Goal: Information Seeking & Learning: Check status

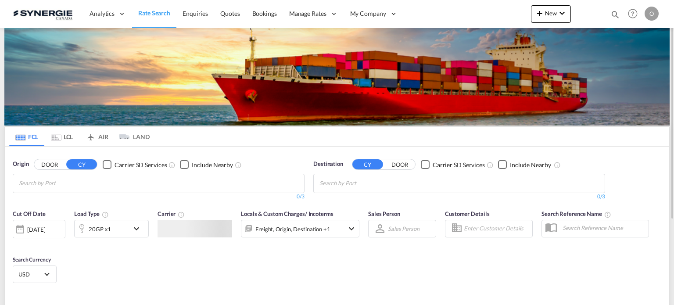
click at [625, 12] on md-icon "Help" at bounding box center [632, 13] width 15 height 15
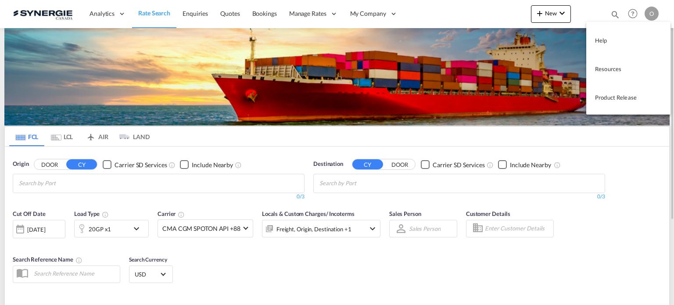
click at [604, 12] on md-backdrop at bounding box center [337, 152] width 674 height 305
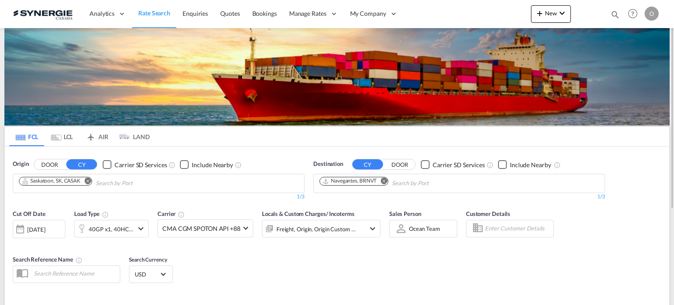
click at [612, 12] on md-icon "icon-magnify" at bounding box center [615, 15] width 10 height 10
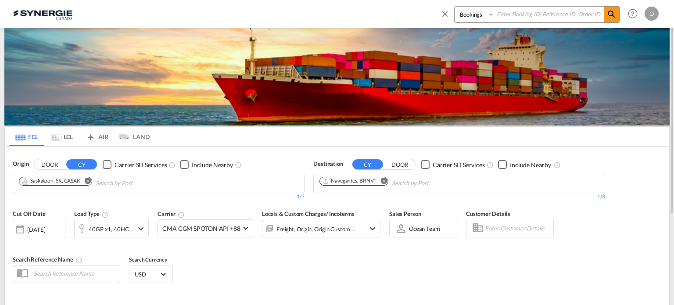
click at [442, 5] on div "Bookings Quotes Enquiries O My Profile Logout" at bounding box center [548, 13] width 226 height 27
click at [467, 12] on select "Bookings Quotes Enquiries" at bounding box center [476, 15] width 42 height 16
select select "Quotes"
click at [455, 7] on select "Bookings Quotes Enquiries" at bounding box center [476, 15] width 42 height 16
click at [519, 21] on input at bounding box center [548, 14] width 109 height 15
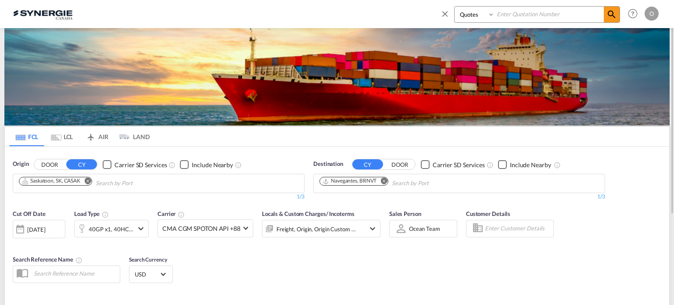
paste input "SYC000013432"
type input "SYC000013432"
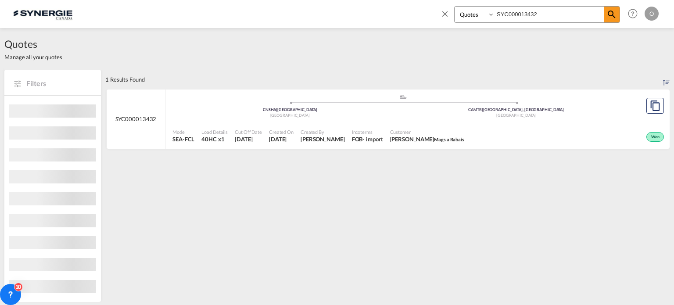
click at [400, 136] on span "Ludovic Leconte Mags a Rabais" at bounding box center [427, 139] width 74 height 8
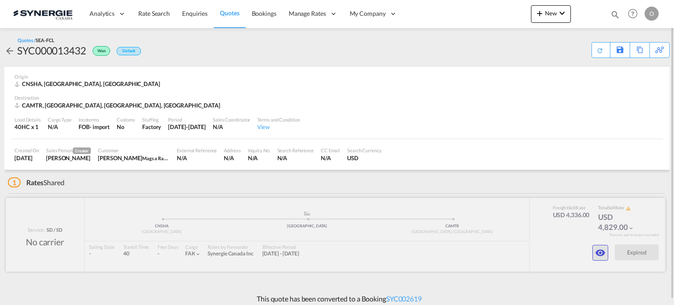
click at [598, 256] on md-icon "icon-eye" at bounding box center [600, 252] width 11 height 11
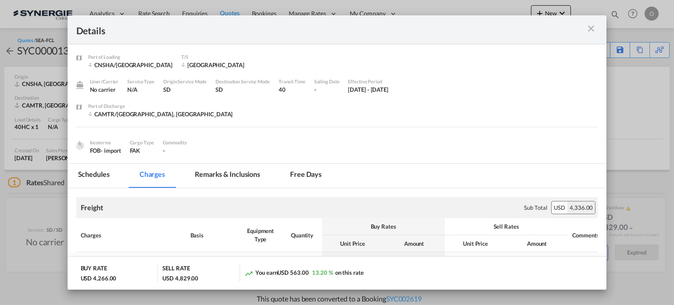
click at [221, 171] on md-tab-item "Remarks & Inclusions" at bounding box center [227, 176] width 86 height 24
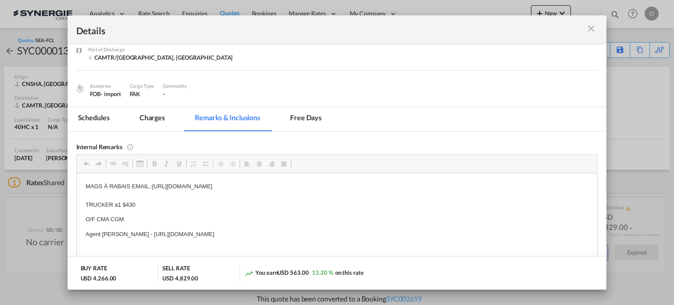
scroll to position [71, 0]
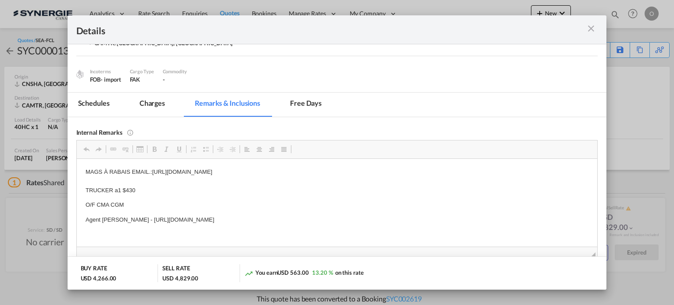
click at [591, 29] on md-icon "icon-close m-3 fg-AAA8AD cursor" at bounding box center [591, 28] width 11 height 11
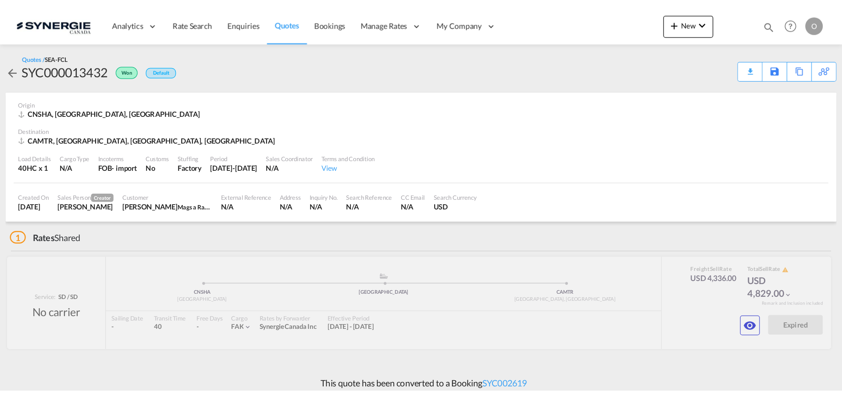
scroll to position [39, 0]
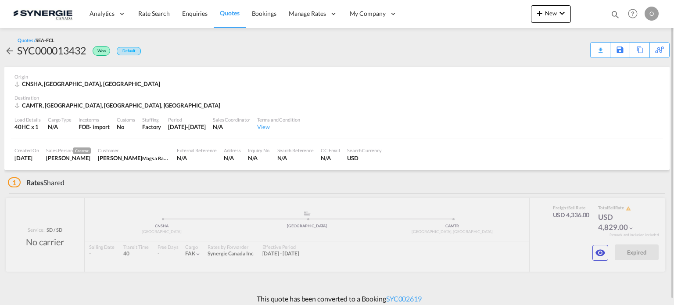
click at [614, 13] on md-icon "icon-magnify" at bounding box center [615, 15] width 10 height 10
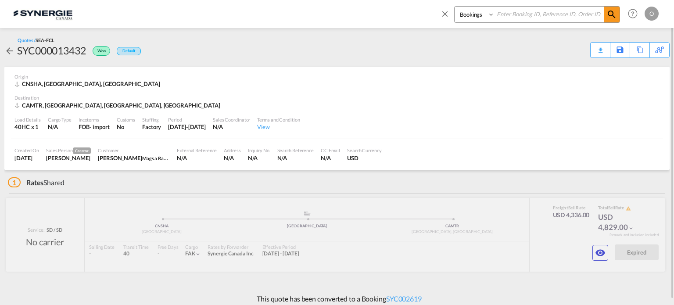
drag, startPoint x: 475, startPoint y: 14, endPoint x: 478, endPoint y: 21, distance: 8.1
click at [475, 14] on select "Bookings Quotes Enquiries" at bounding box center [476, 15] width 42 height 16
select select "Quotes"
click at [455, 7] on select "Bookings Quotes Enquiries" at bounding box center [476, 15] width 42 height 16
click at [516, 17] on input at bounding box center [548, 14] width 109 height 15
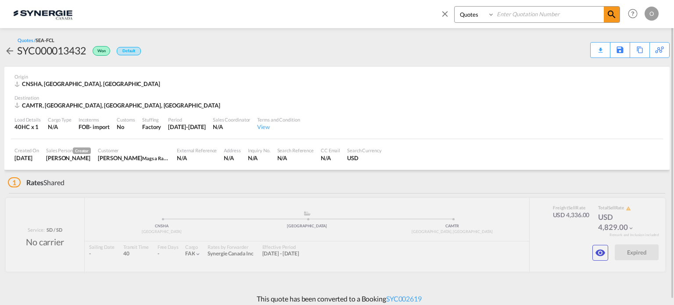
paste input "SYC000013123"
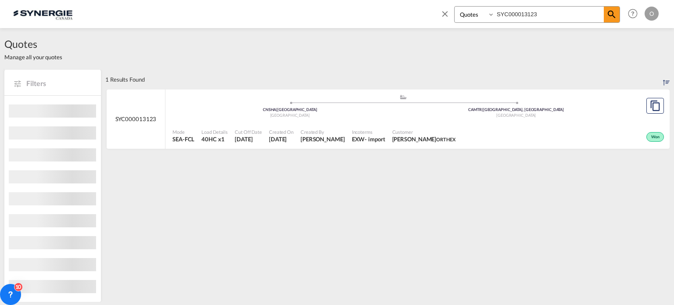
click at [429, 123] on div "Mode SEA-FCL Load Details 40HC x1 Cut Off Date 9 Jul 2025 Created On 9 Jul 2025…" at bounding box center [417, 136] width 504 height 26
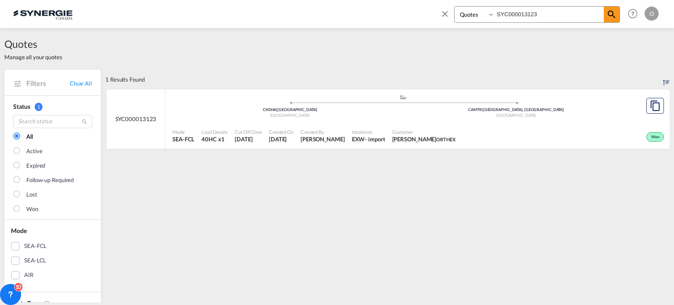
click at [556, 13] on input "SYC000013123" at bounding box center [548, 14] width 109 height 15
drag, startPoint x: 545, startPoint y: 11, endPoint x: 474, endPoint y: 10, distance: 71.1
click at [476, 10] on div "Bookings Quotes Enquiries SYC000013123" at bounding box center [537, 14] width 166 height 17
paste input "2774"
type input "SYC000012774"
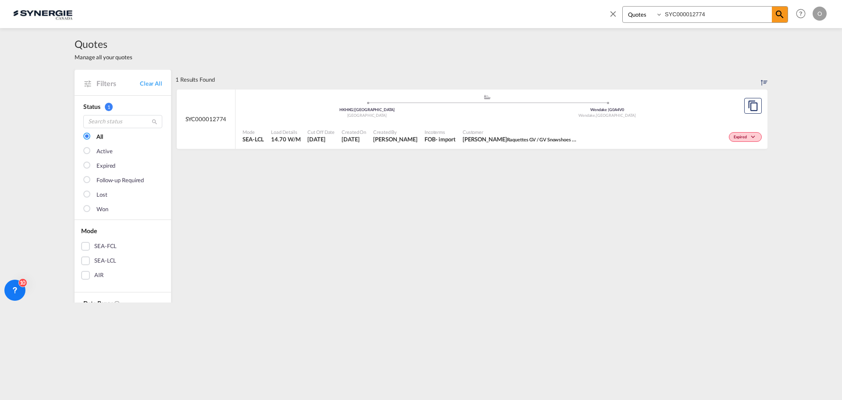
click at [344, 129] on span "Created On" at bounding box center [354, 132] width 25 height 7
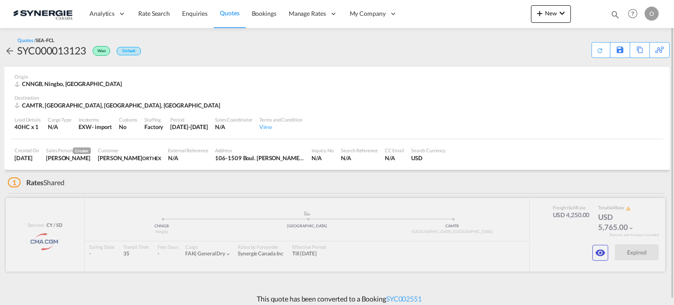
scroll to position [5, 0]
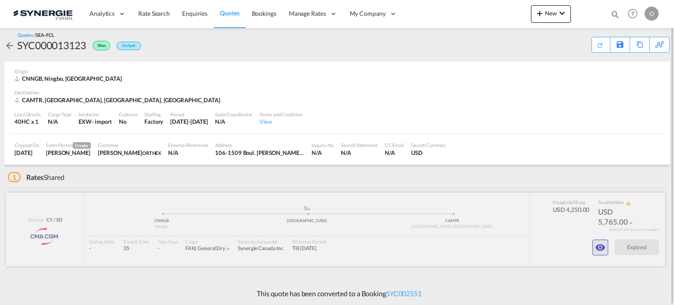
click at [597, 245] on md-icon "icon-eye" at bounding box center [600, 247] width 11 height 11
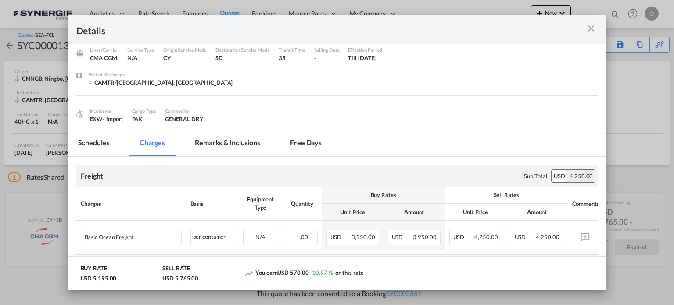
scroll to position [0, 0]
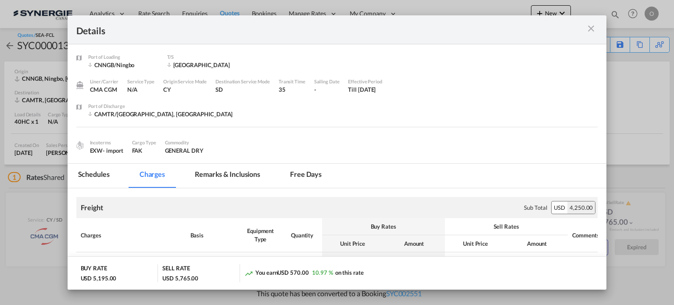
drag, startPoint x: 247, startPoint y: 174, endPoint x: 285, endPoint y: 172, distance: 38.2
click at [247, 174] on md-tab-item "Remarks & Inclusions" at bounding box center [227, 176] width 86 height 24
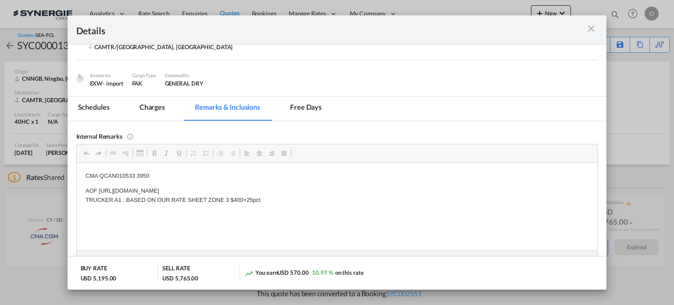
scroll to position [88, 0]
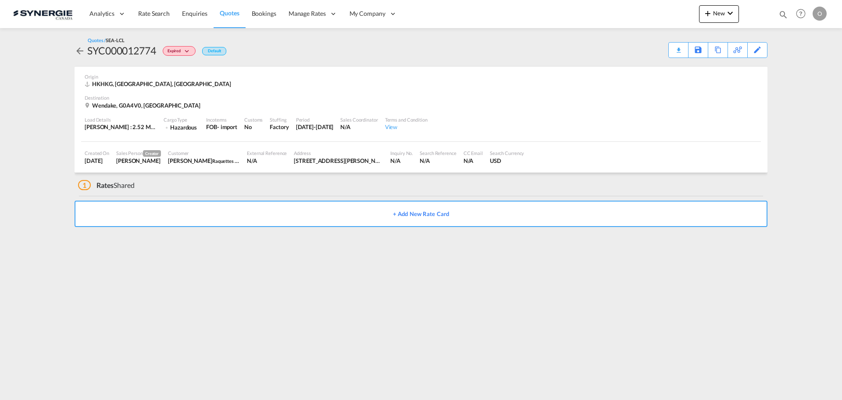
click at [79, 52] on md-icon "icon-arrow-left" at bounding box center [80, 51] width 11 height 11
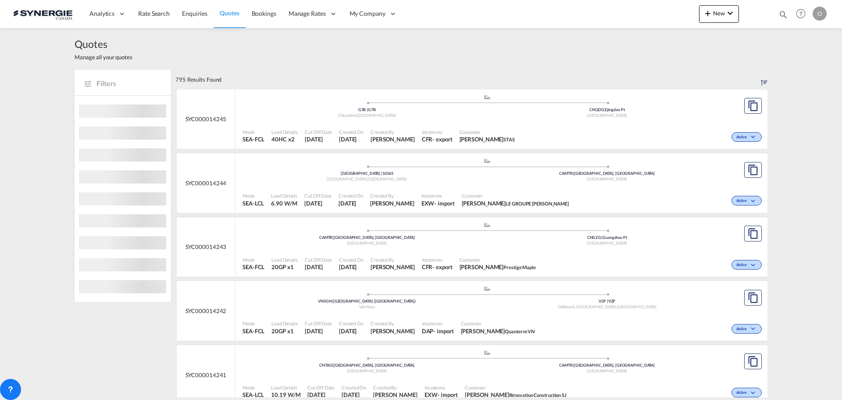
click at [784, 14] on md-icon "icon-magnify" at bounding box center [784, 15] width 10 height 10
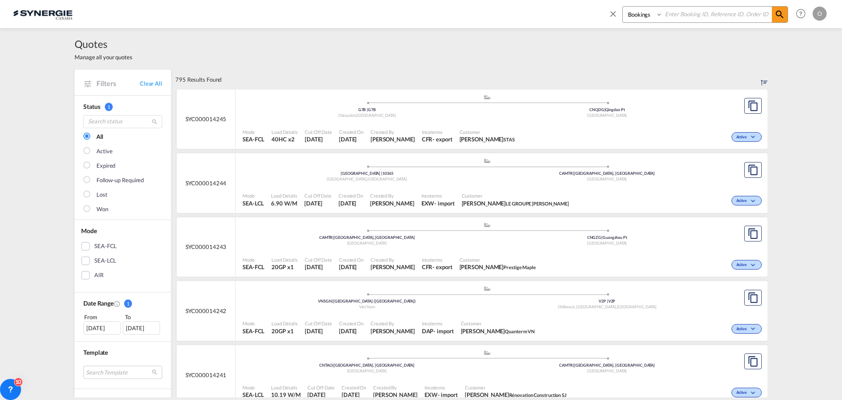
click at [632, 18] on select "Bookings Quotes Enquiries" at bounding box center [644, 15] width 42 height 16
select select "Quotes"
click at [623, 7] on select "Bookings Quotes Enquiries" at bounding box center [644, 15] width 42 height 16
click at [672, 18] on input at bounding box center [717, 14] width 109 height 15
paste input "SYC000012774"
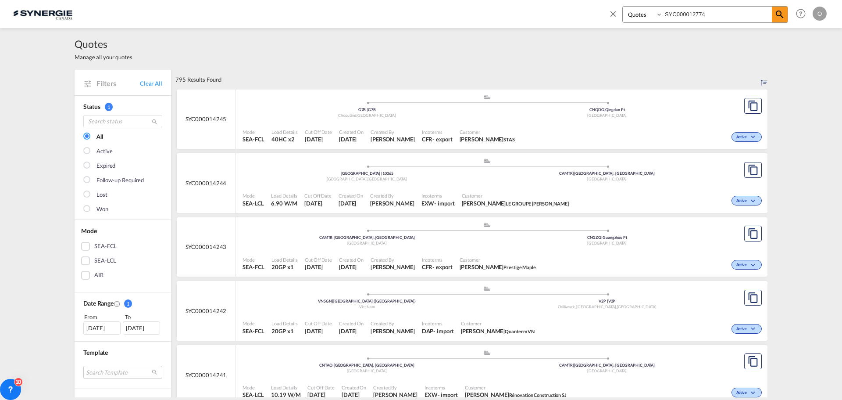
type input "SYC000012774"
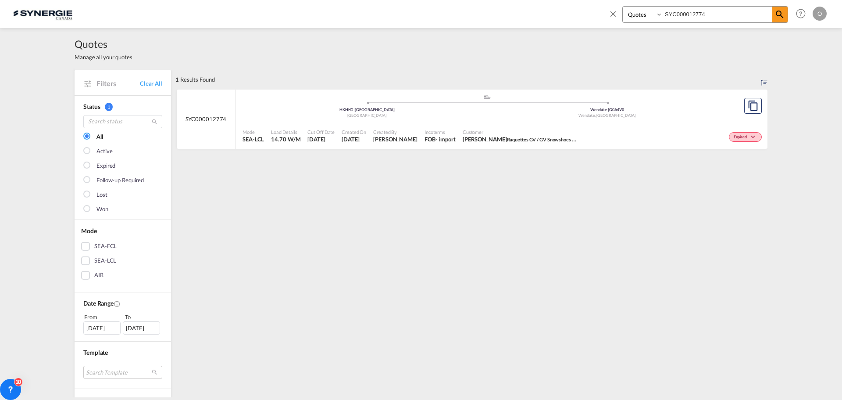
click at [546, 140] on span "Raquettes GV / GV Snowshoes / ONATA" at bounding box center [549, 139] width 84 height 7
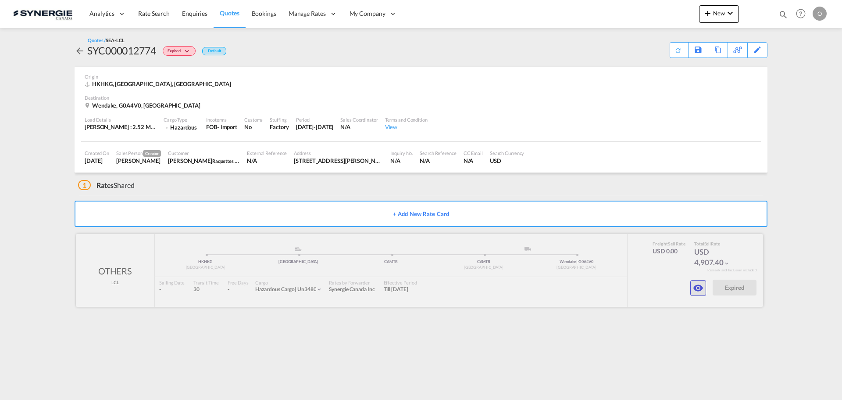
click at [696, 283] on md-icon "icon-eye" at bounding box center [698, 288] width 11 height 11
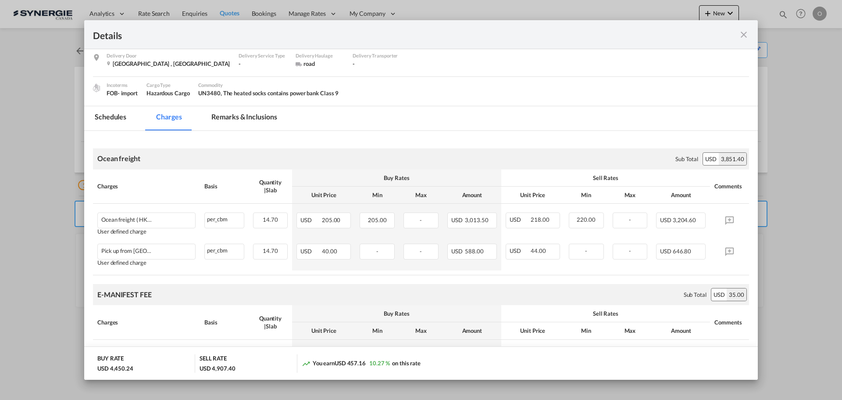
scroll to position [88, 0]
click at [242, 113] on md-tab-item "Remarks & Inclusions" at bounding box center [244, 118] width 86 height 24
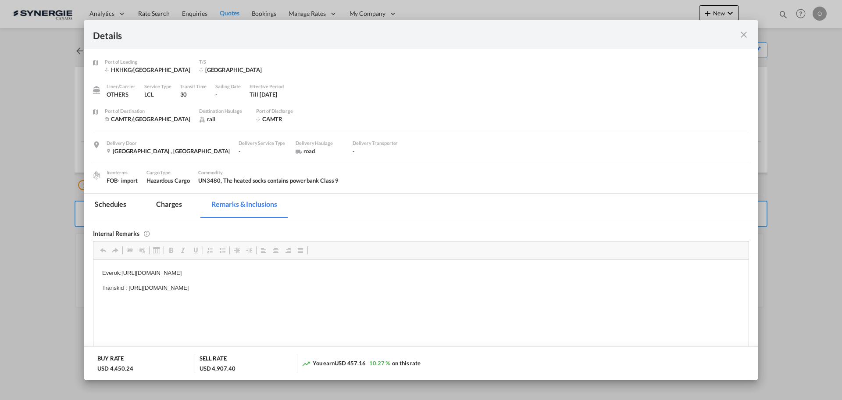
scroll to position [0, 0]
drag, startPoint x: 122, startPoint y: 273, endPoint x: 351, endPoint y: 272, distance: 229.5
drag, startPoint x: 328, startPoint y: 270, endPoint x: 122, endPoint y: 268, distance: 206.2
click at [122, 268] on p "Everok:https://app.frontapp.com/open/msg_1fyj700f?key=b8TP-hWxjs82jh0f8It5V_wOz…" at bounding box center [421, 272] width 638 height 9
copy p "https://app.frontapp.com/open/msg_1fyj700f?key=b8TP-hWxjs82jh0f8It5V_wOzQg-CAll"
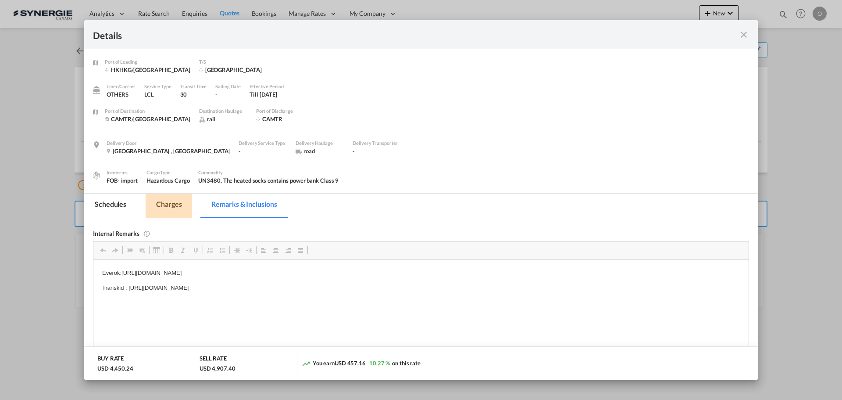
click at [172, 212] on md-tab-item "Charges" at bounding box center [169, 205] width 47 height 24
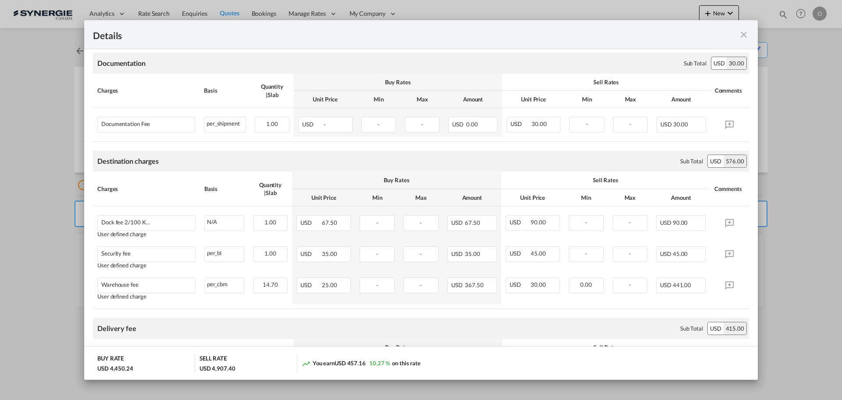
scroll to position [439, 0]
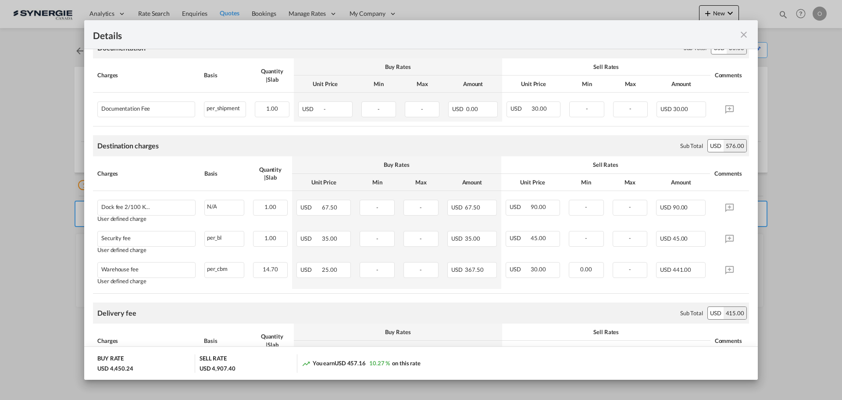
click at [741, 36] on md-icon "icon-close fg-AAA8AD m-0 cursor" at bounding box center [744, 34] width 11 height 11
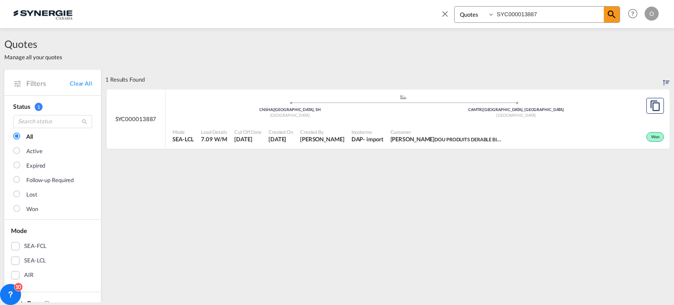
select select "Quotes"
drag, startPoint x: 576, startPoint y: 15, endPoint x: 341, endPoint y: -13, distance: 236.0
click at [341, 0] on html "Analytics Reports Dashboard Rate Search Enquiries Quotes" at bounding box center [337, 152] width 674 height 305
paste input "303"
type input "SYC000013303"
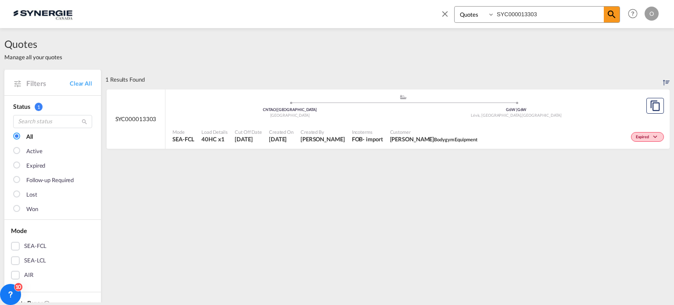
click at [404, 125] on div "Customer [PERSON_NAME] Bodygym Equipment" at bounding box center [434, 136] width 94 height 22
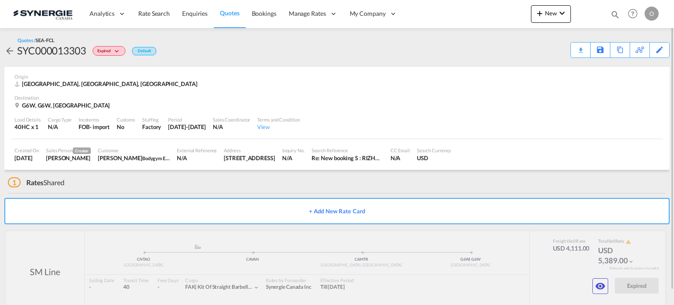
click at [612, 13] on md-icon "icon-magnify" at bounding box center [615, 15] width 10 height 10
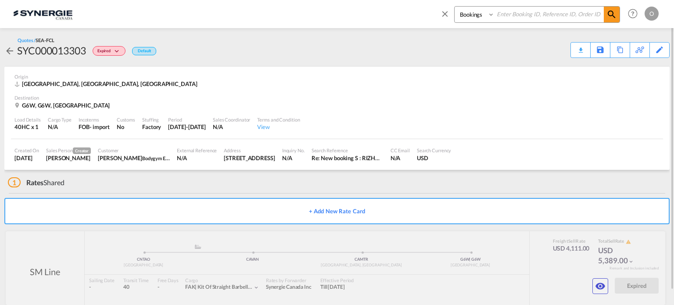
drag, startPoint x: 476, startPoint y: 12, endPoint x: 474, endPoint y: 22, distance: 9.8
click at [474, 12] on select "Bookings Quotes Enquiries" at bounding box center [476, 15] width 42 height 16
select select "Quotes"
click at [455, 7] on select "Bookings Quotes Enquiries" at bounding box center [476, 15] width 42 height 16
click at [537, 15] on input at bounding box center [548, 14] width 109 height 15
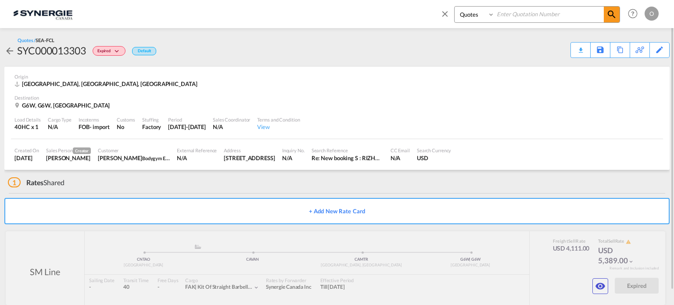
paste input "SYC000013303"
type input "SYC000013303"
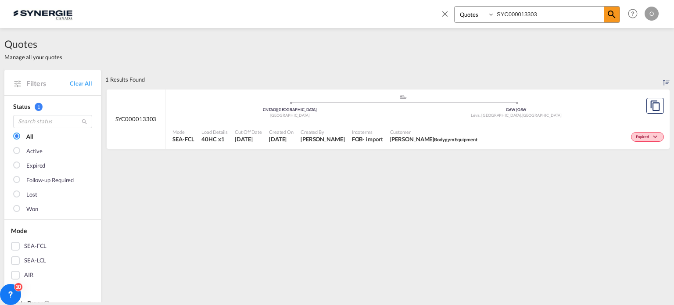
drag, startPoint x: 423, startPoint y: 129, endPoint x: 413, endPoint y: 129, distance: 10.1
click at [423, 129] on span "Customer" at bounding box center [433, 132] width 87 height 7
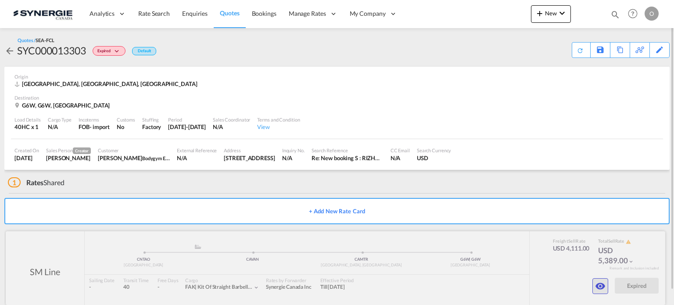
click at [600, 283] on md-icon "icon-eye" at bounding box center [600, 286] width 11 height 11
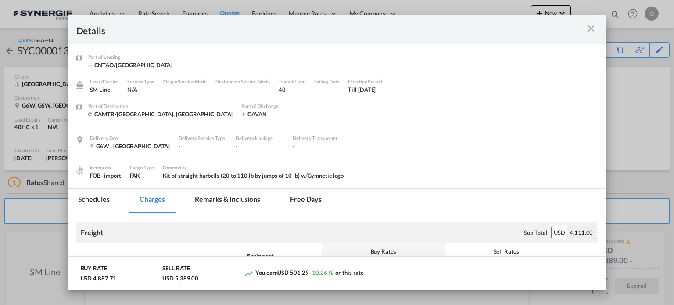
scroll to position [88, 0]
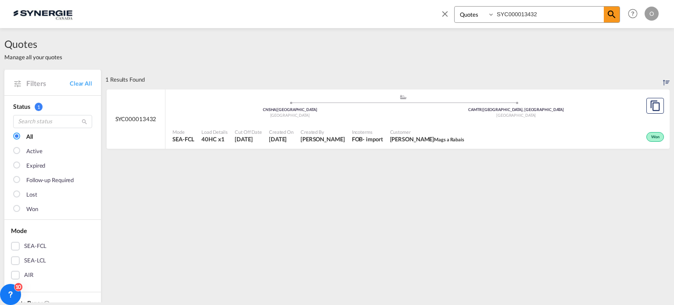
select select "Quotes"
